Goal: Information Seeking & Learning: Learn about a topic

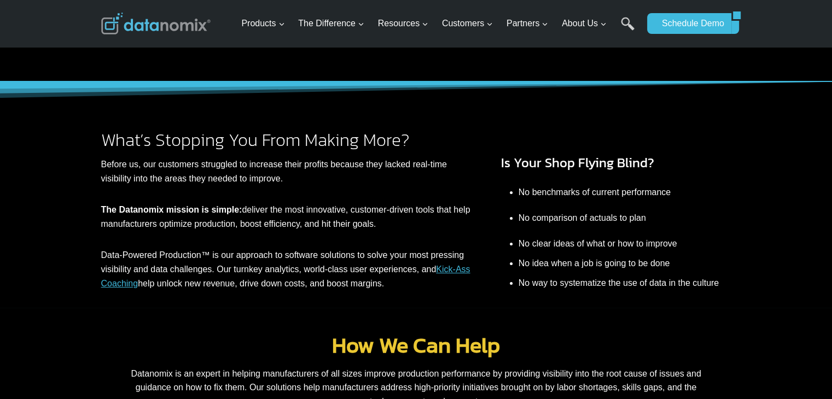
scroll to position [164, 0]
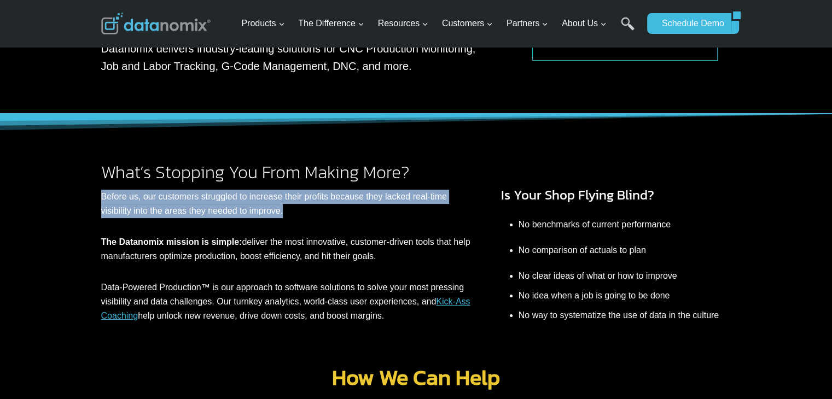
drag, startPoint x: 90, startPoint y: 202, endPoint x: 325, endPoint y: 206, distance: 235.3
click at [325, 206] on div "What’s Stopping You From Making More? Before us, our customers struggled to inc…" at bounding box center [416, 227] width 657 height 227
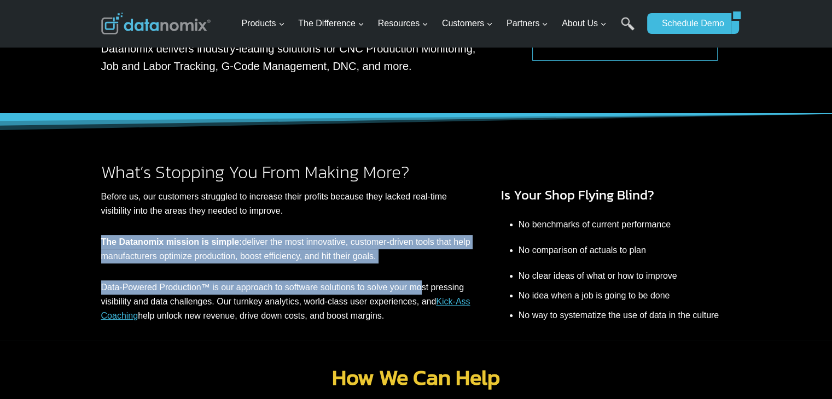
drag, startPoint x: 420, startPoint y: 265, endPoint x: 50, endPoint y: 239, distance: 370.8
click at [50, 239] on div "What’s Stopping You From Making More? Before us, our customers struggled to inc…" at bounding box center [416, 227] width 832 height 227
click at [40, 263] on div "What’s Stopping You From Making More? Before us, our customers struggled to inc…" at bounding box center [416, 227] width 832 height 227
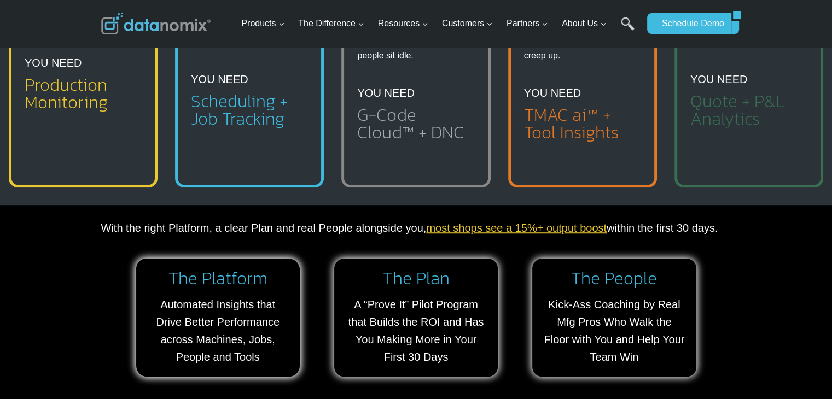
scroll to position [711, 0]
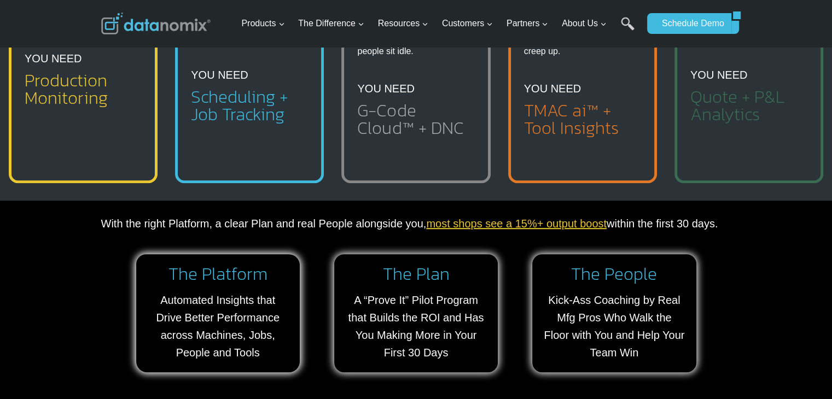
drag, startPoint x: 155, startPoint y: 178, endPoint x: 42, endPoint y: 270, distance: 146.2
click at [42, 270] on div "With the right Platform, a clear Plan and real People alongside you, most shops…" at bounding box center [416, 304] width 832 height 207
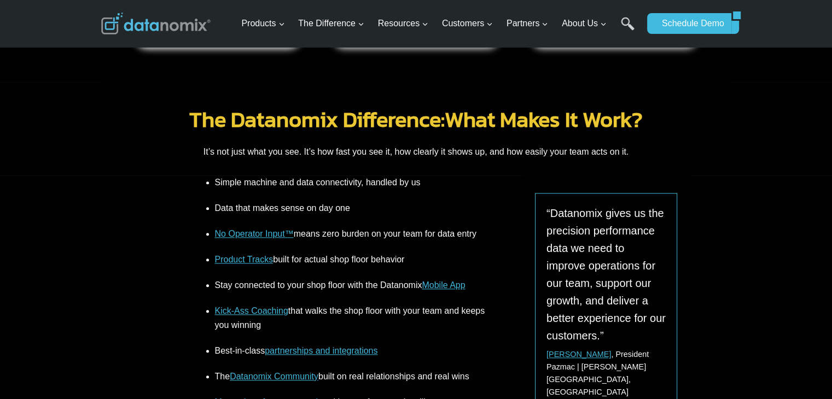
scroll to position [1040, 0]
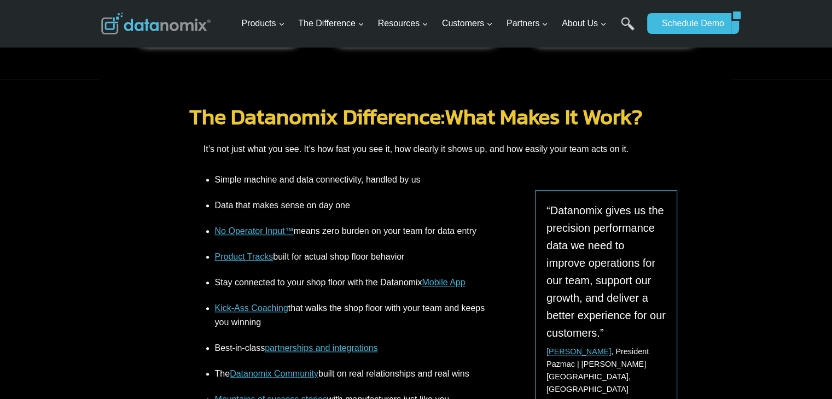
drag, startPoint x: 444, startPoint y: 262, endPoint x: 164, endPoint y: 251, distance: 279.8
click at [164, 251] on div "Simple machine and data connectivity, handled by us Data that makes sense on da…" at bounding box center [416, 335] width 657 height 324
click at [119, 275] on div "Simple machine and data connectivity, handled by us Data that makes sense on da…" at bounding box center [416, 335] width 657 height 324
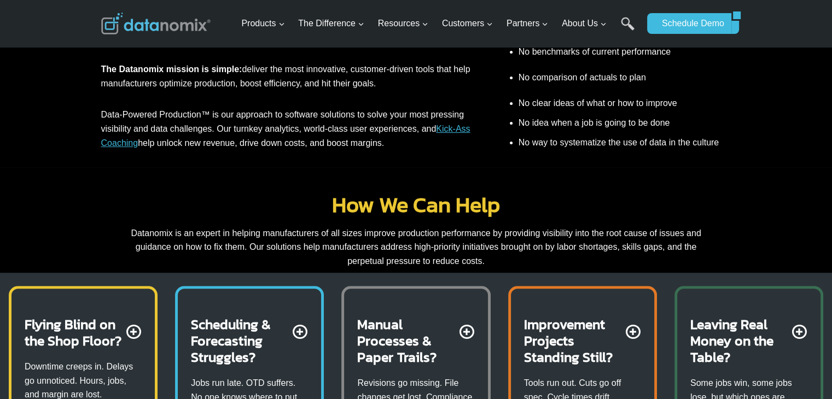
scroll to position [274, 0]
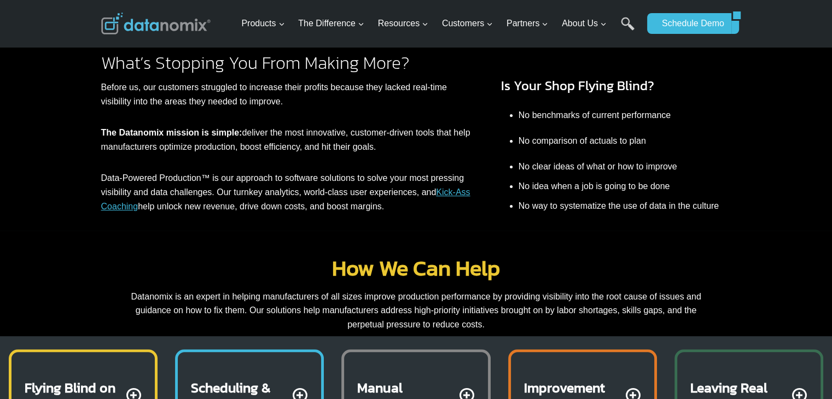
drag, startPoint x: 125, startPoint y: 275, endPoint x: 708, endPoint y: 200, distance: 587.5
click at [708, 200] on li "No way to systematize the use of data in the culture" at bounding box center [625, 207] width 213 height 26
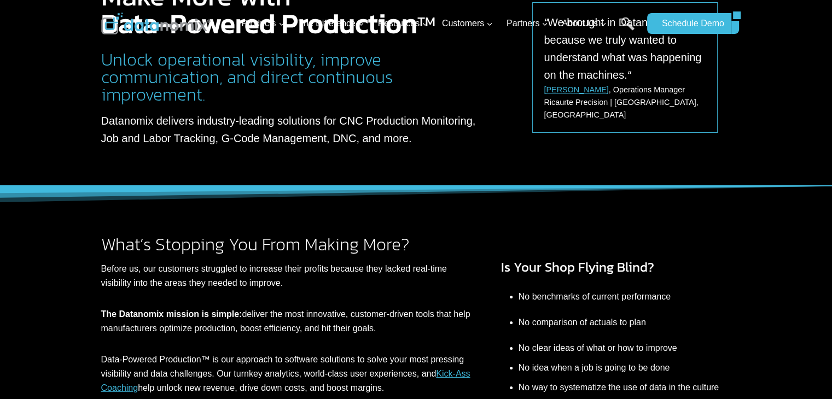
scroll to position [0, 0]
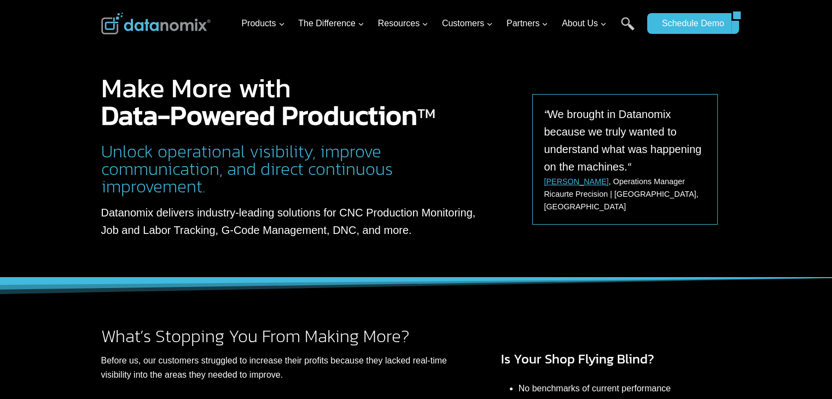
click at [4, 167] on div at bounding box center [416, 139] width 832 height 278
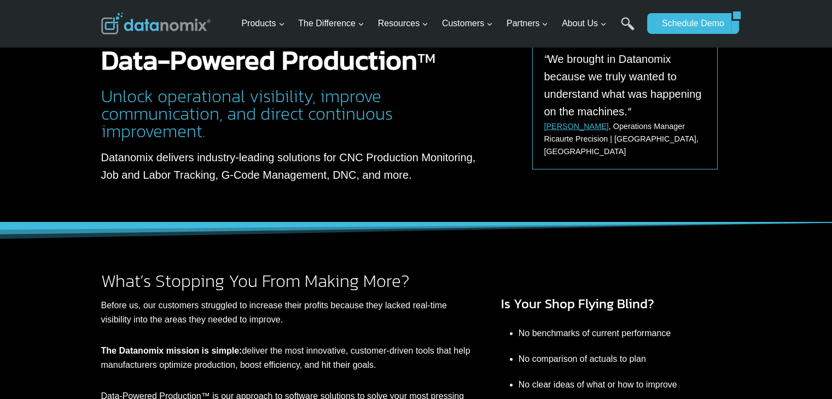
scroll to position [55, 0]
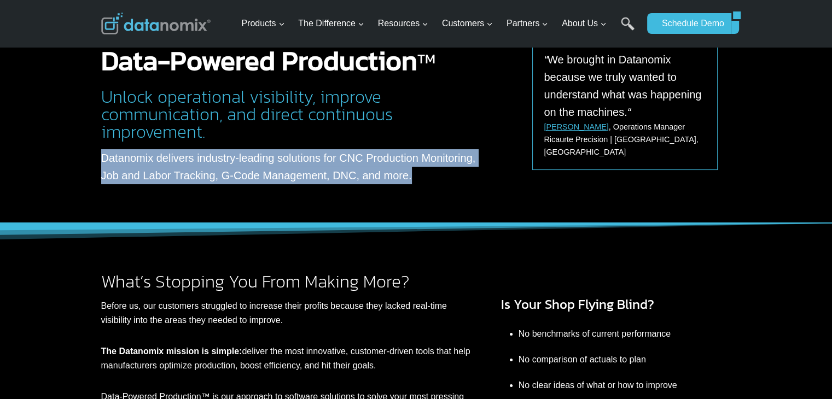
drag, startPoint x: 419, startPoint y: 179, endPoint x: 96, endPoint y: 155, distance: 323.2
click at [96, 155] on div "Make More with Data-Powered Production TM Unlock operational visibility, improv…" at bounding box center [416, 84] width 657 height 278
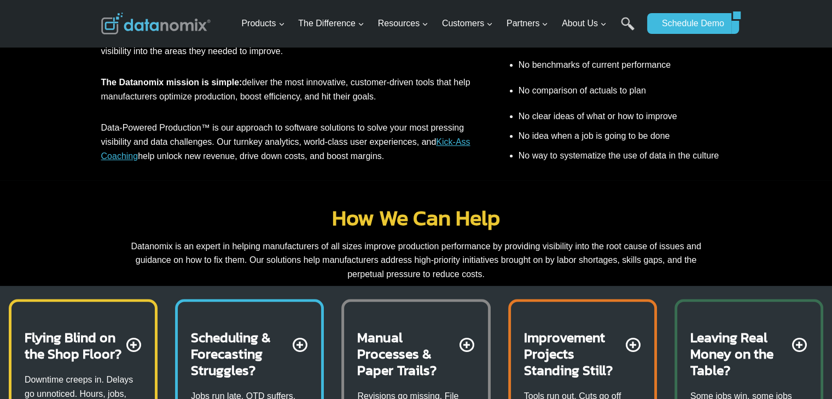
scroll to position [328, 0]
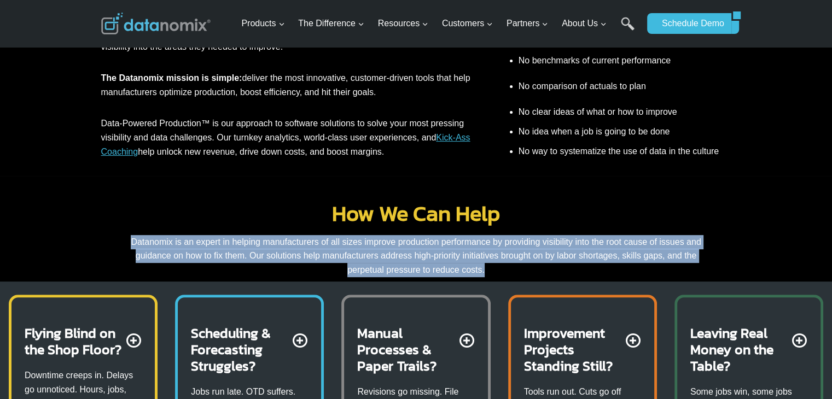
drag, startPoint x: 138, startPoint y: 244, endPoint x: 503, endPoint y: 275, distance: 366.9
click at [503, 275] on div "How We Can Help Datanomix is an expert in helping manufacturers of all sizes im…" at bounding box center [416, 239] width 630 height 75
copy p "Datanomix is an expert in helping manufacturers of all sizes improve production…"
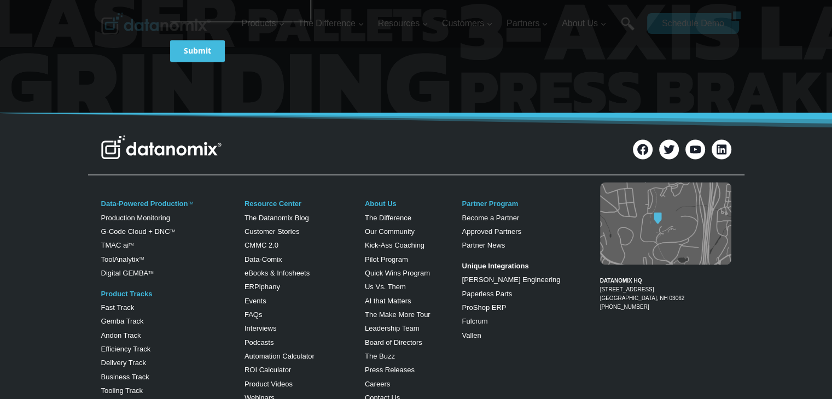
scroll to position [1915, 0]
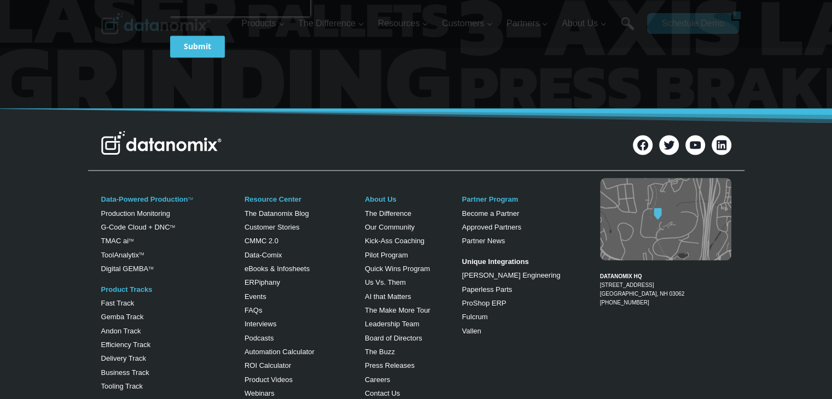
click at [620, 289] on figcaption "DATANOMIX HQ [STREET_ADDRESS] 1-866-488-4369" at bounding box center [665, 285] width 131 height 44
click at [633, 287] on link "[STREET_ADDRESS]" at bounding box center [642, 289] width 85 height 15
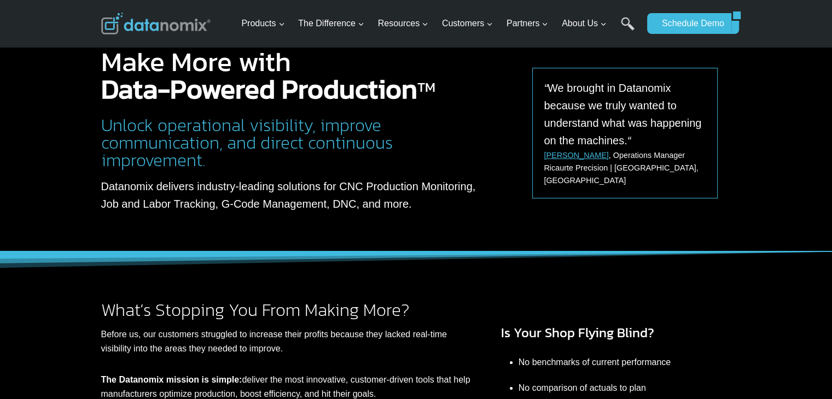
scroll to position [0, 0]
